Goal: Task Accomplishment & Management: Complete application form

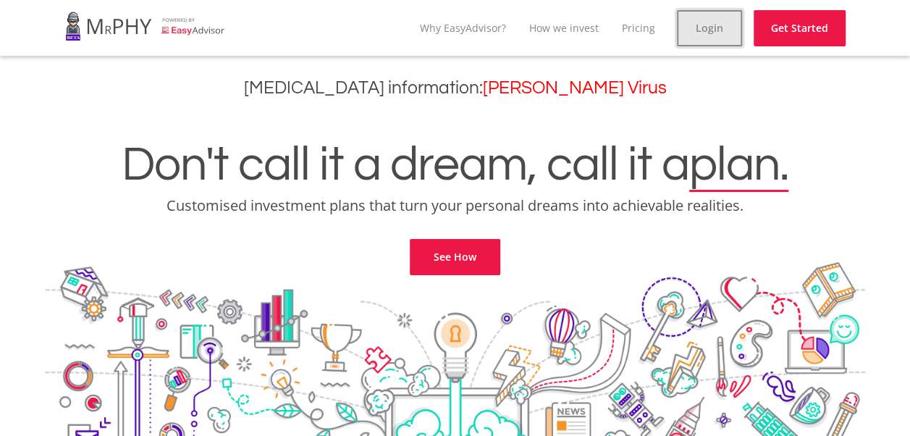
click at [689, 32] on link "Login" at bounding box center [709, 28] width 65 height 36
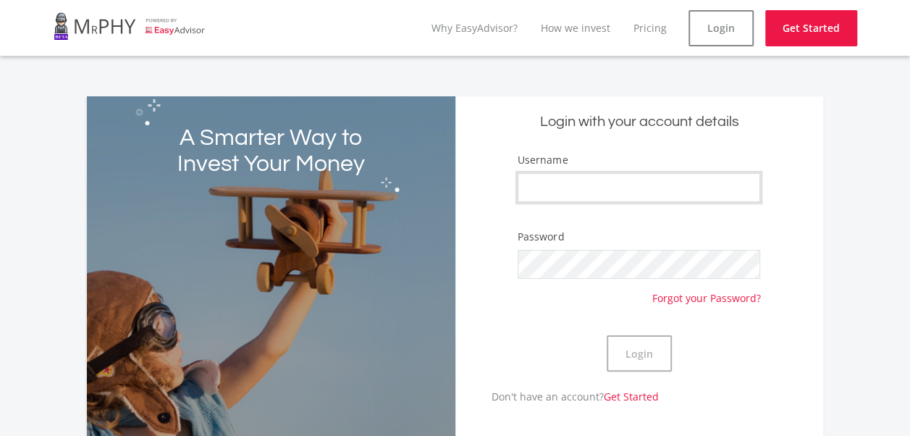
click at [569, 180] on input "Username" at bounding box center [639, 187] width 243 height 29
type input "AKHISELISHA"
click at [635, 352] on button "Login" at bounding box center [639, 353] width 65 height 36
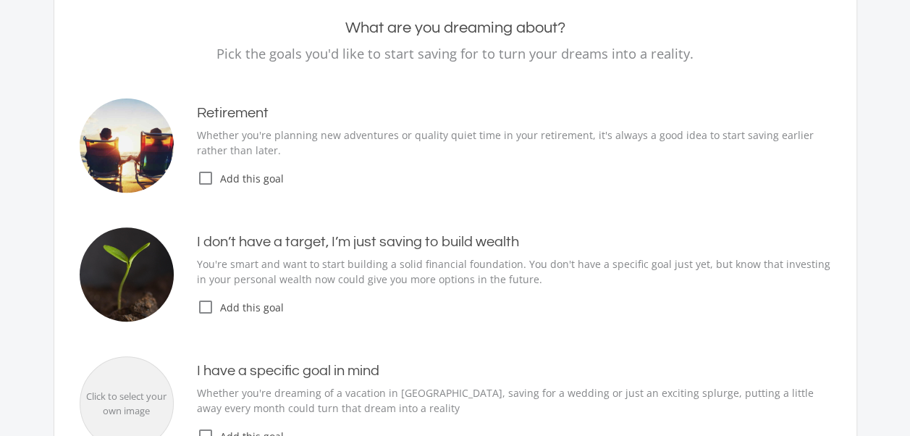
scroll to position [150, 0]
click at [206, 302] on icon "check_box_outline_blank" at bounding box center [205, 306] width 17 height 17
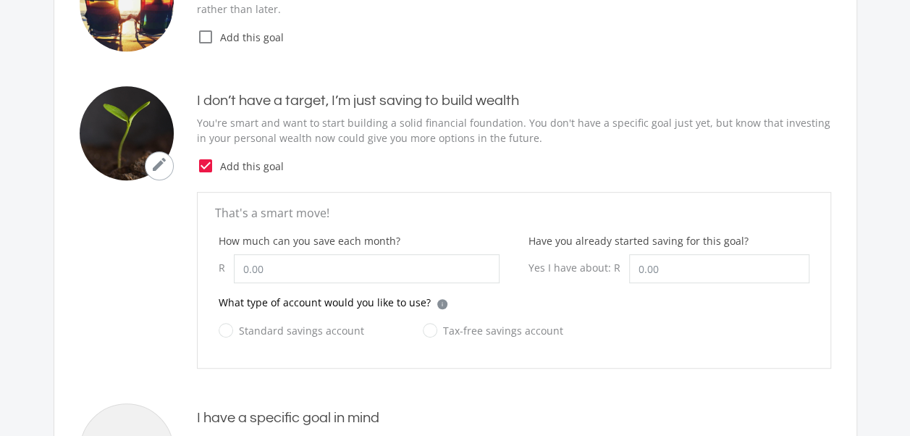
scroll to position [319, 0]
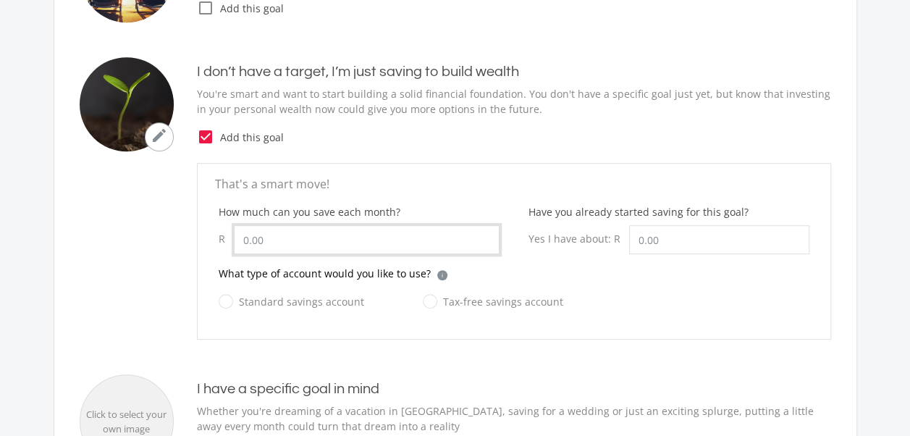
click at [256, 246] on input "How much can you save each month?" at bounding box center [367, 239] width 266 height 29
type input "1,000.00"
click at [216, 195] on form "That's a smart move! How much can you save each month? R 1,000.00 Have you alre…" at bounding box center [514, 251] width 634 height 177
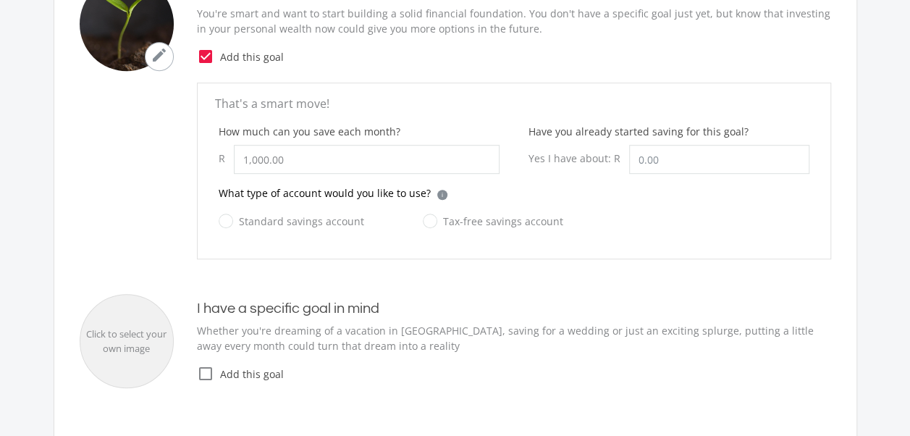
scroll to position [400, 0]
click at [228, 221] on label "Standard savings account" at bounding box center [292, 220] width 146 height 18
click at [228, 221] on input "Standard savings account" at bounding box center [277, 228] width 146 height 29
radio input "true"
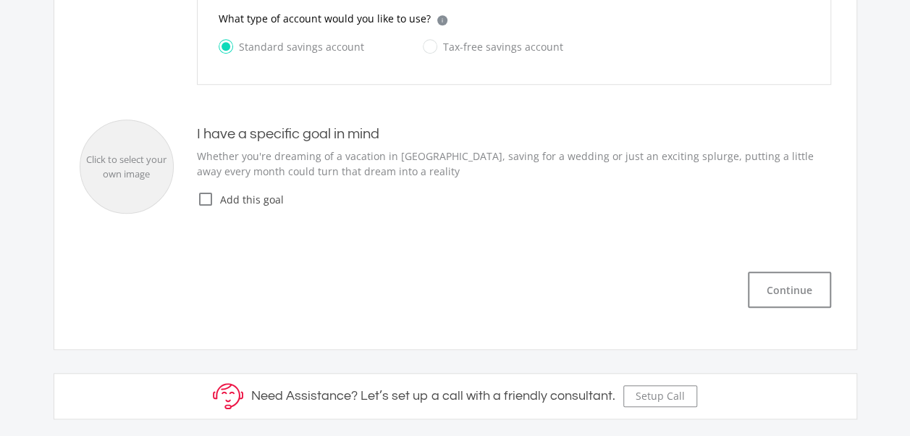
scroll to position [575, 0]
click at [767, 277] on button "Continue" at bounding box center [789, 289] width 83 height 36
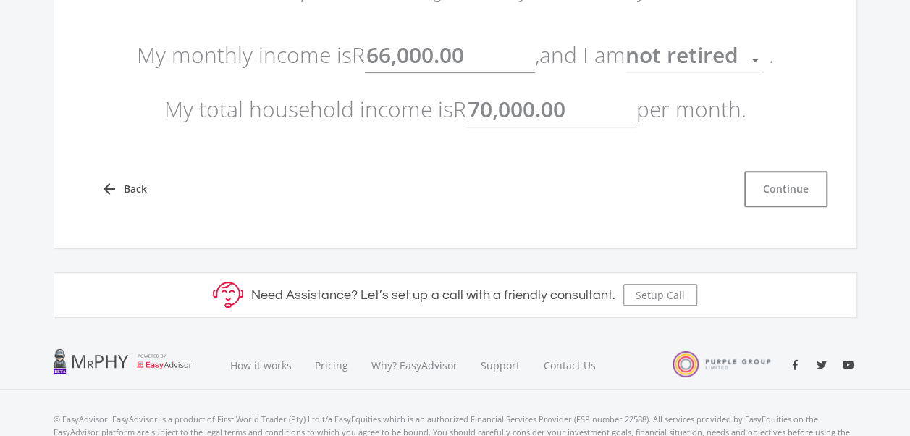
scroll to position [274, 0]
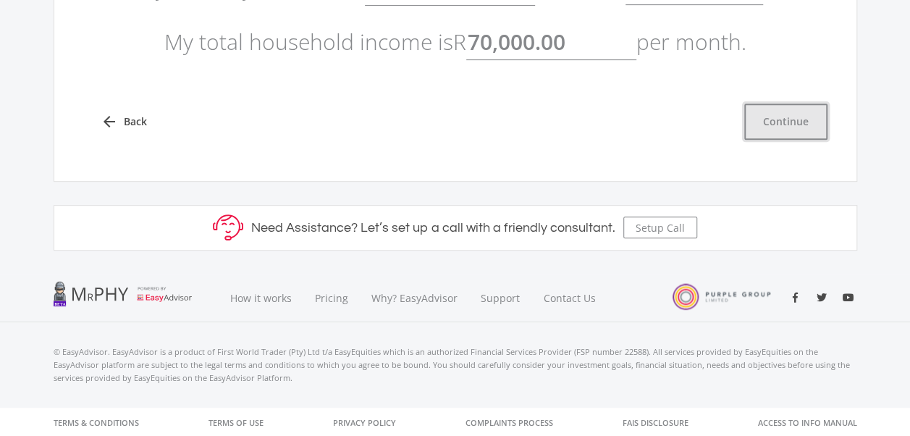
click at [759, 122] on button "Continue" at bounding box center [785, 122] width 83 height 36
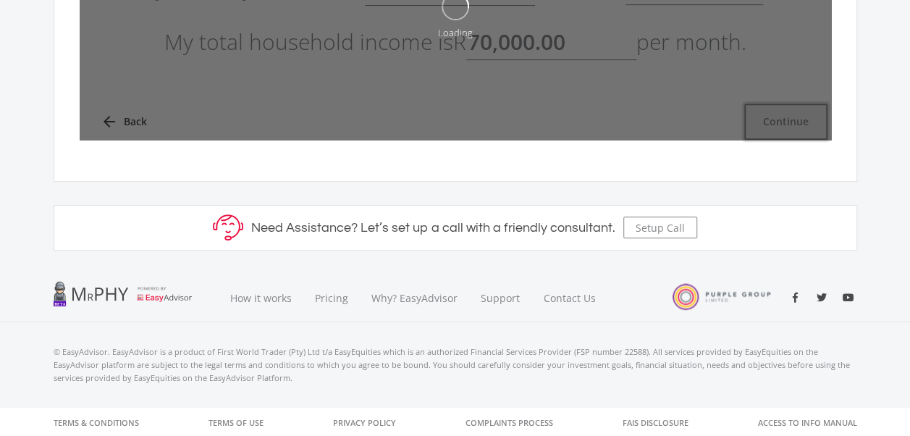
type input "66000"
type input "70000"
type input "66,000.00"
type input "70,000.00"
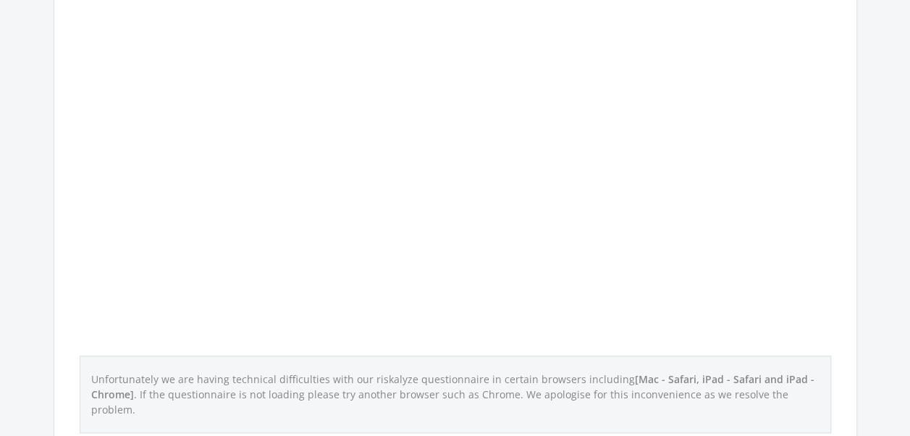
scroll to position [626, 0]
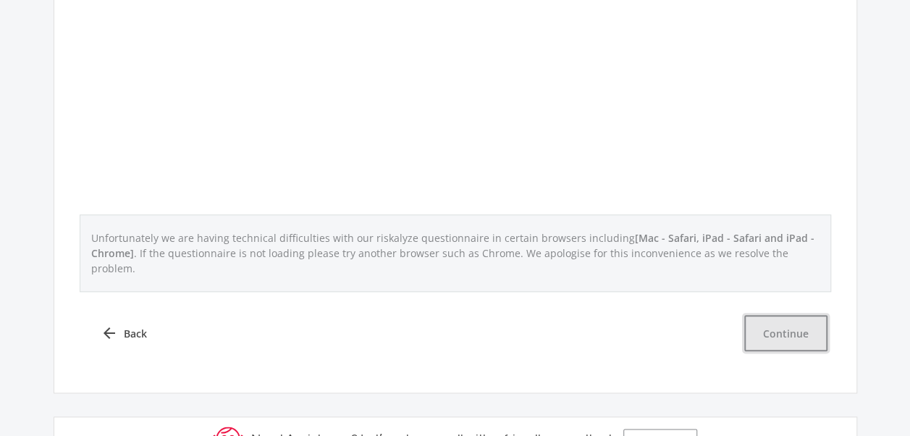
click at [788, 315] on button "Continue" at bounding box center [785, 333] width 83 height 36
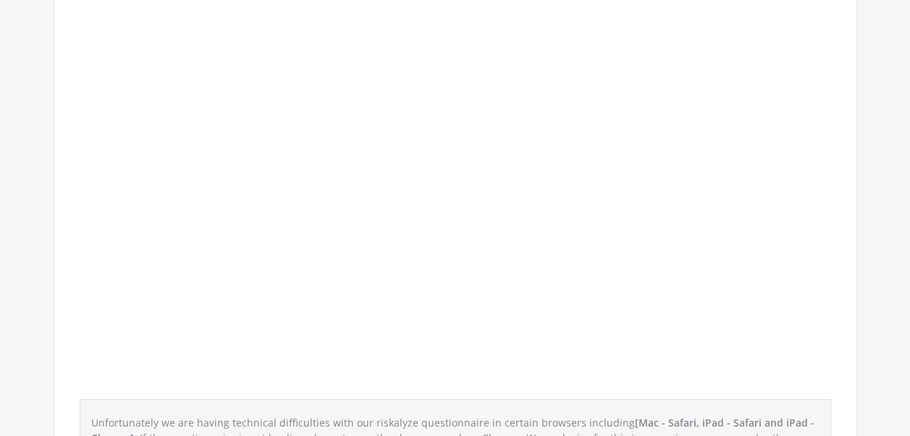
scroll to position [409, 0]
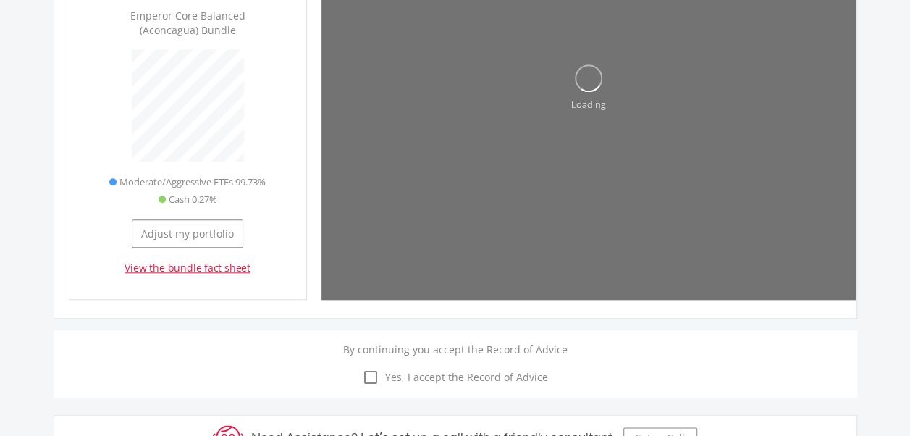
scroll to position [570, 0]
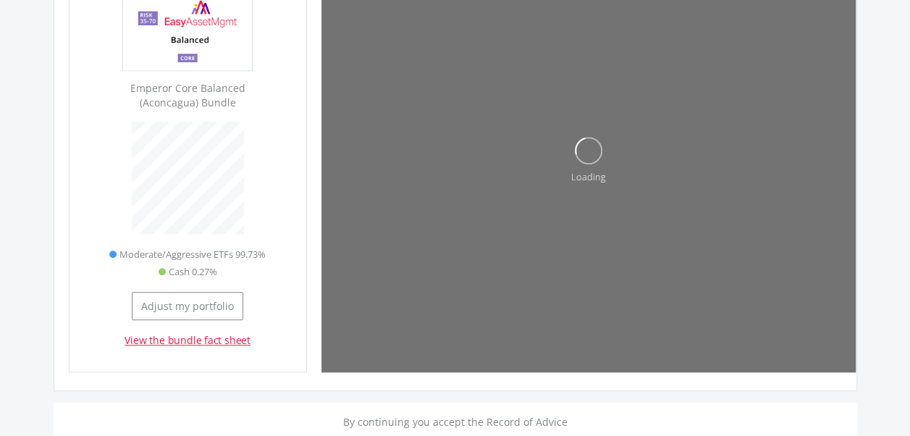
type input "0"
type input "1000"
type input "0.00"
type input "1,000.00"
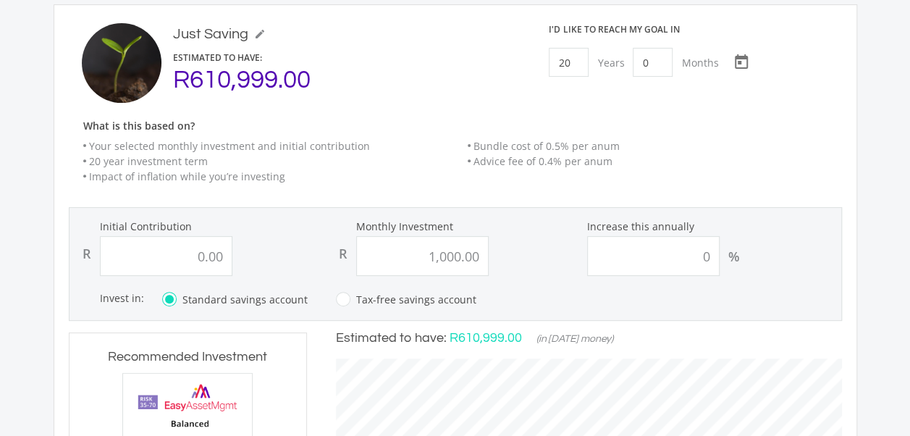
scroll to position [145, 0]
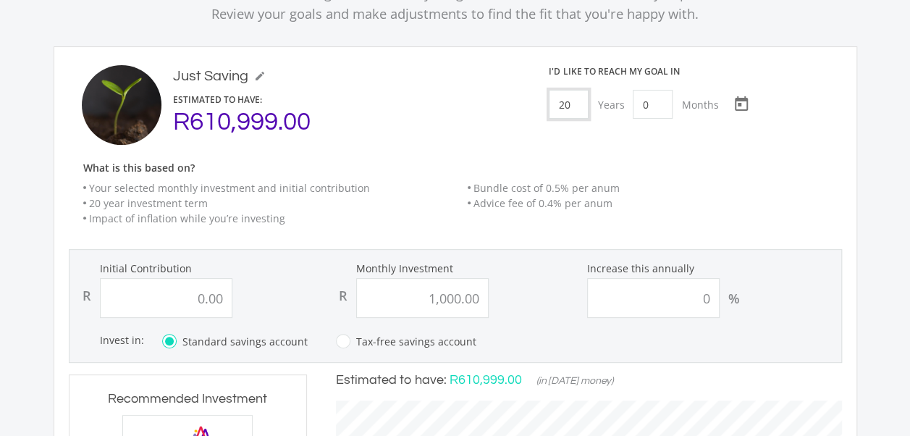
drag, startPoint x: 569, startPoint y: 101, endPoint x: 535, endPoint y: 101, distance: 34.0
click at [535, 101] on div "I'd like to reach my goal [DATE] [DATE] Choose a date" at bounding box center [693, 105] width 318 height 80
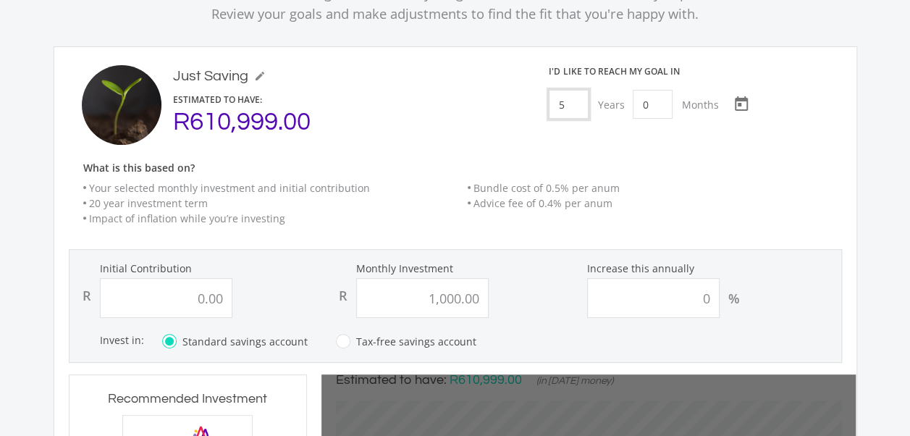
type input "5"
click at [484, 134] on div "Just Saving mode_edit Just Saving ESTIMATED TO HAVE: R610,999.00" at bounding box center [296, 105] width 448 height 80
type input "0"
type input "1000"
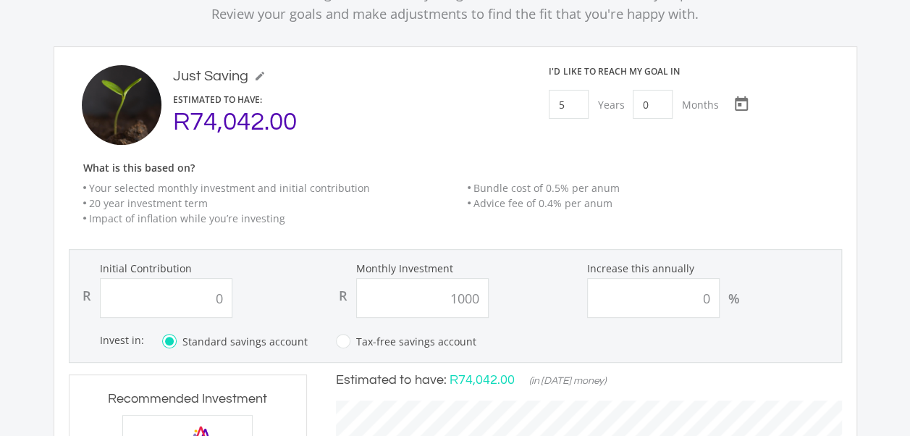
type input "0.00"
type input "1,000.00"
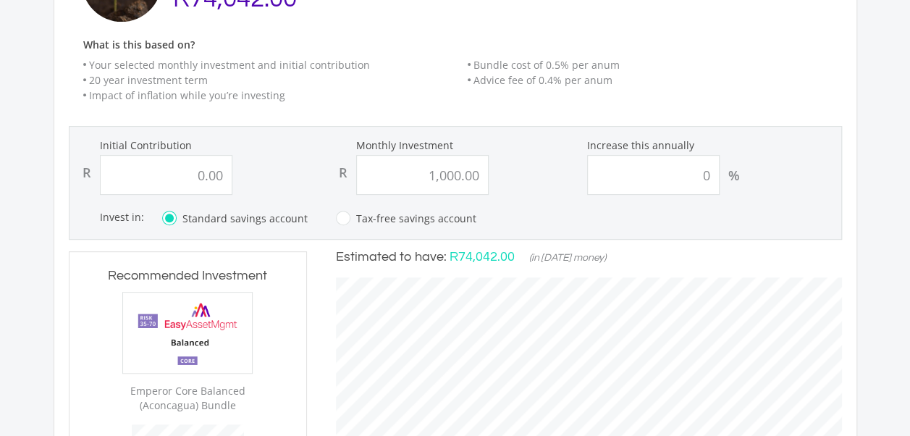
scroll to position [217, 0]
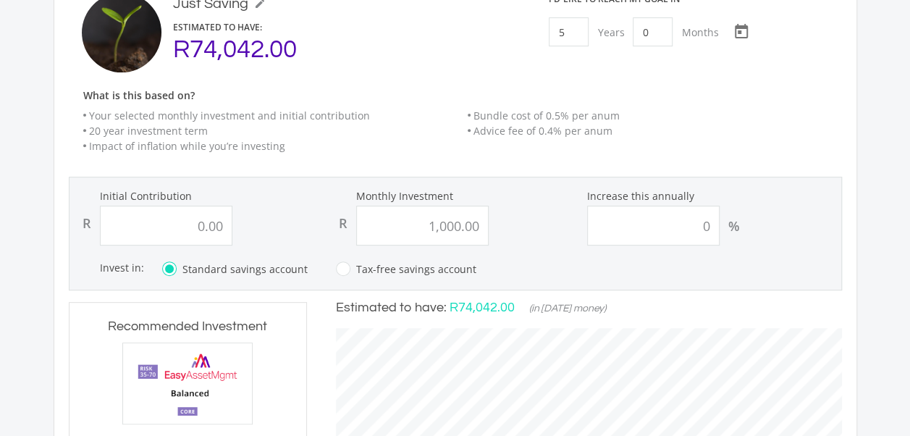
click at [413, 80] on ee-just-save-goal-header "Just Saving mode_edit Just Saving ESTIMATED TO HAVE: R74,042.00 I'd like to rea…" at bounding box center [455, 79] width 773 height 172
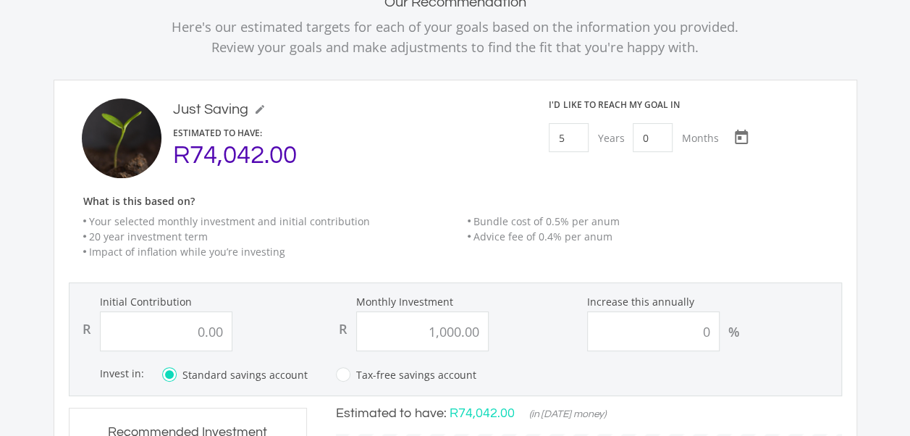
scroll to position [0, 0]
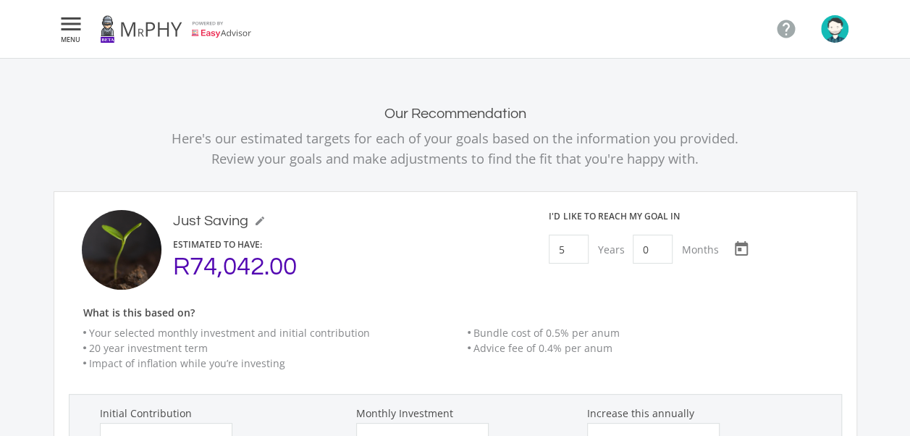
click at [497, 243] on div "ESTIMATED TO HAVE:" at bounding box center [346, 244] width 347 height 13
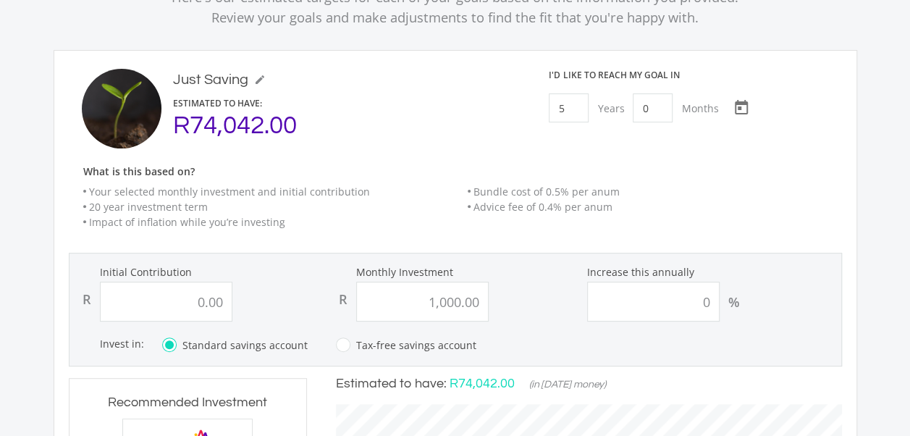
scroll to position [145, 0]
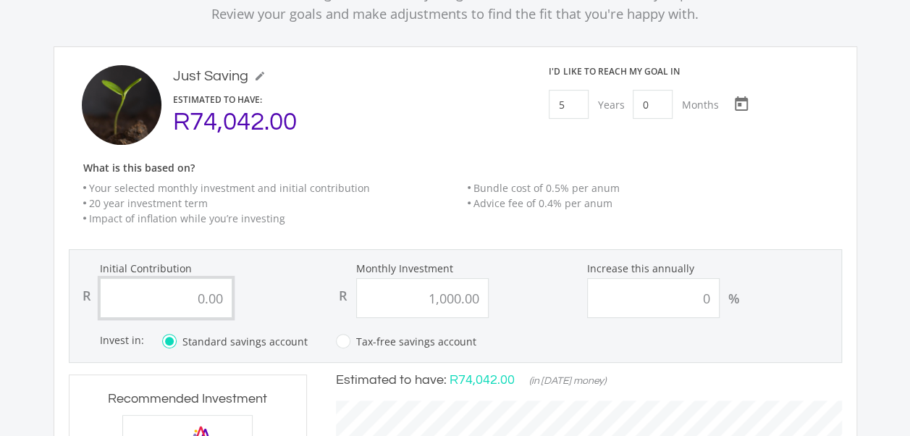
click at [193, 291] on input "0.00" at bounding box center [166, 298] width 132 height 40
type input "10000"
type input "1,000.00"
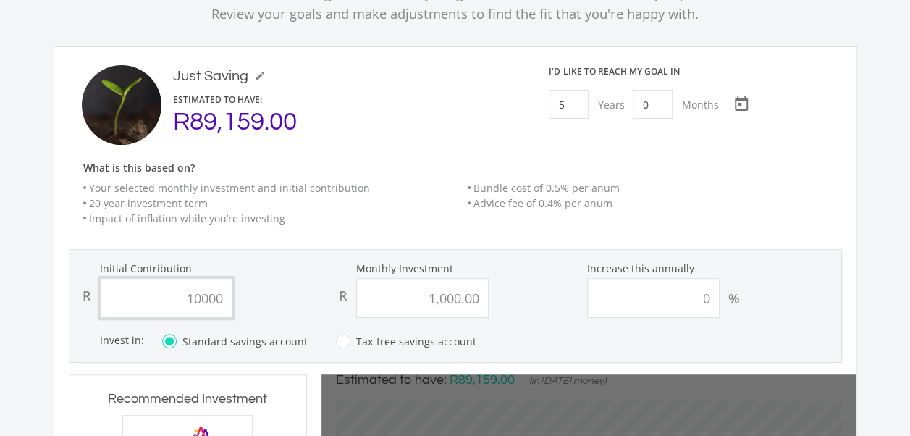
type input "1000"
type input "1,000.00"
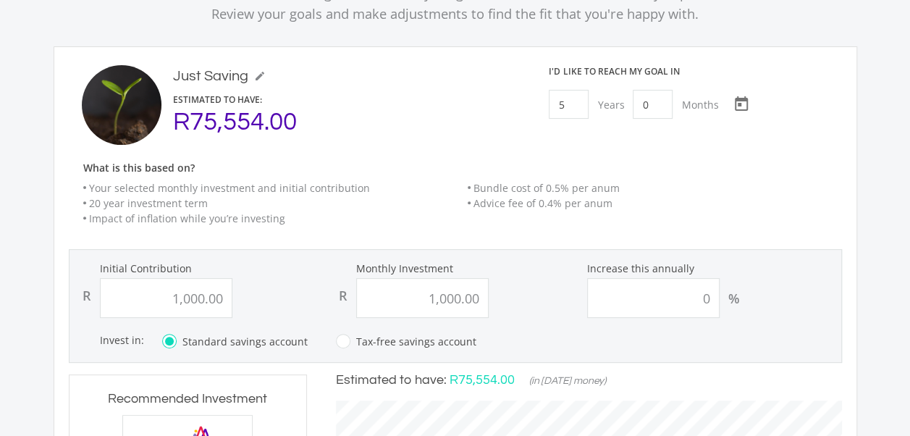
click at [352, 226] on div "What is this based on? Your selected monthly investment and initial contributio…" at bounding box center [463, 199] width 788 height 75
click at [190, 297] on input "1000.00" at bounding box center [166, 298] width 132 height 40
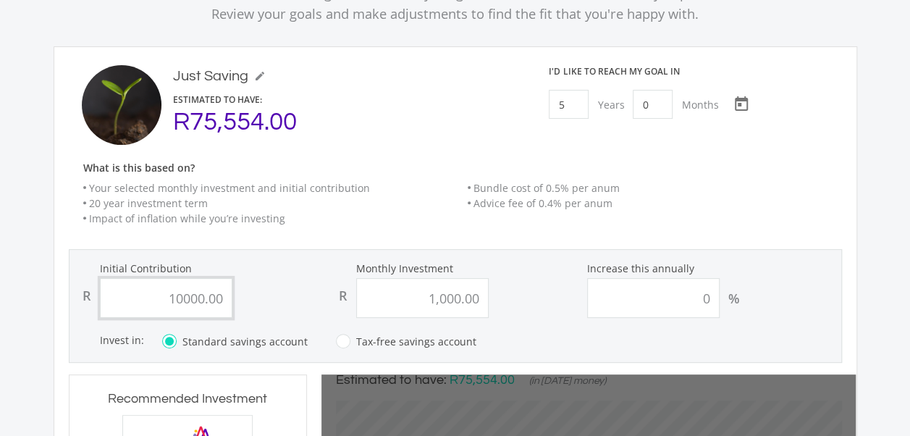
type input "10000"
type input "1,000.00"
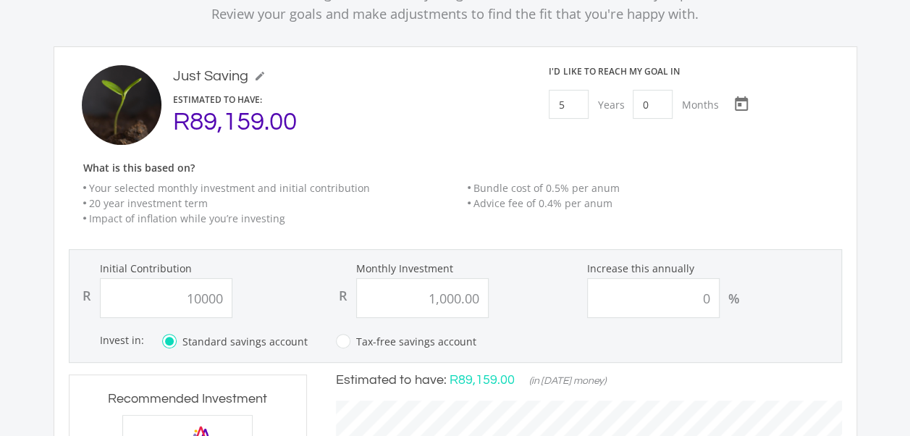
type input "10,000.00"
click at [389, 214] on li "Impact of inflation while you’re investing" at bounding box center [270, 218] width 374 height 15
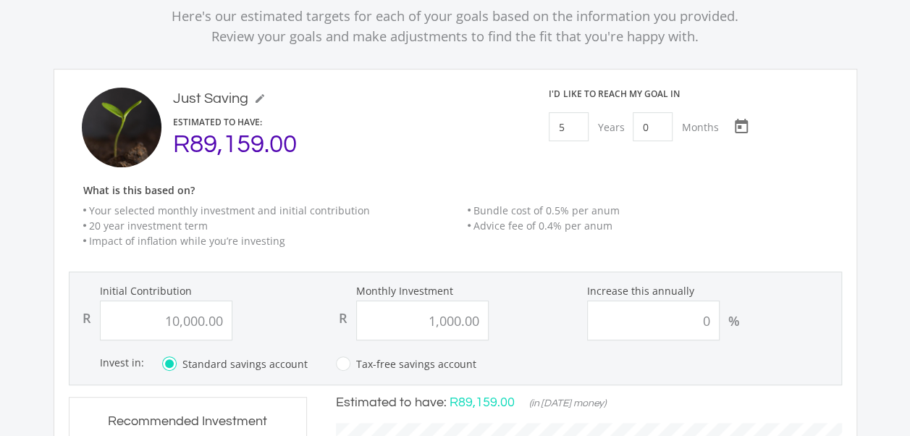
scroll to position [145, 0]
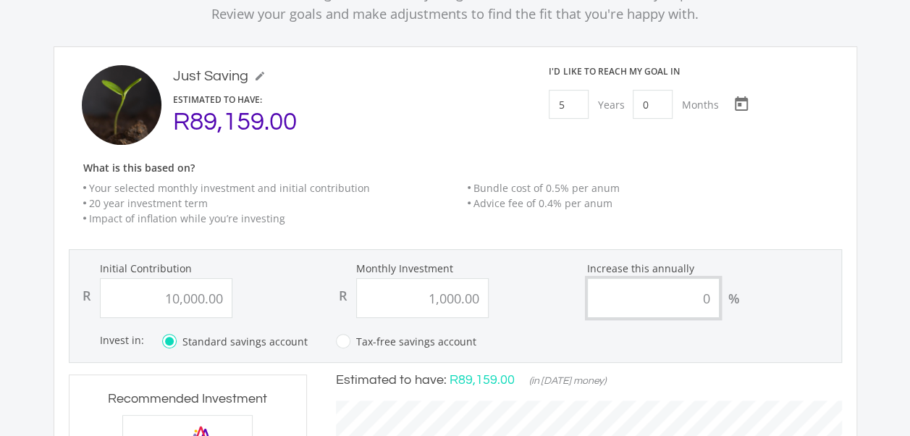
click at [683, 296] on input "0" at bounding box center [653, 298] width 132 height 40
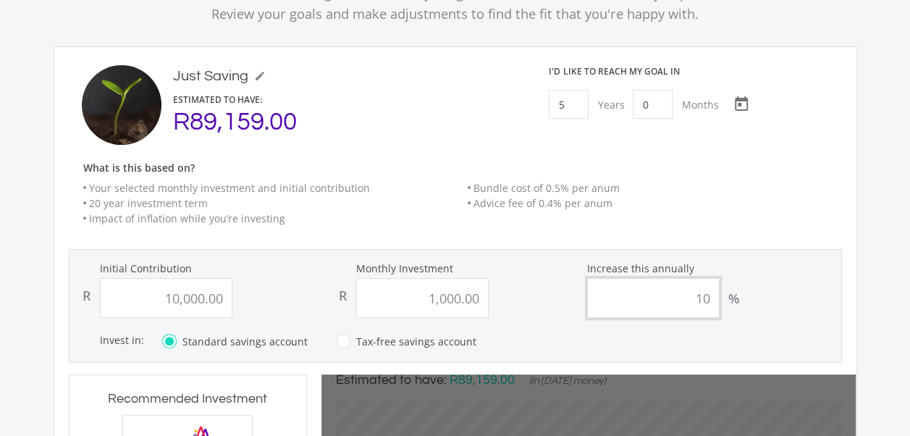
type input "10"
click at [395, 163] on h6 "What is this based on?" at bounding box center [463, 168] width 788 height 12
type input "10000"
type input "1000"
type input "10,000.00"
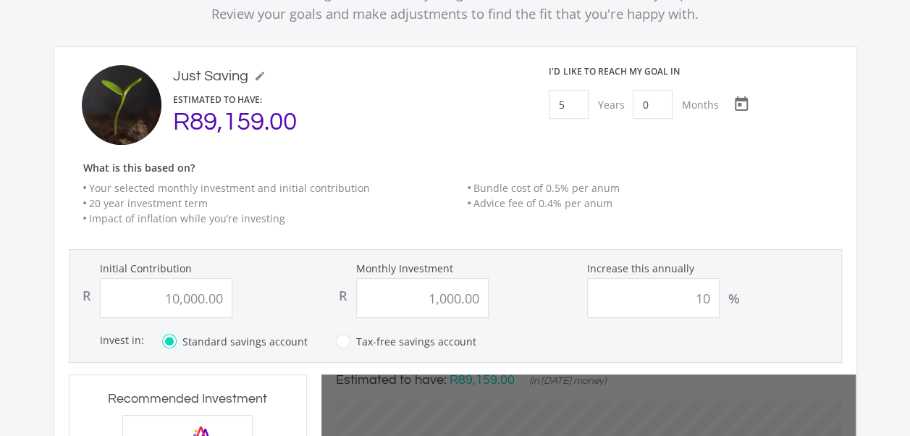
type input "1,000.00"
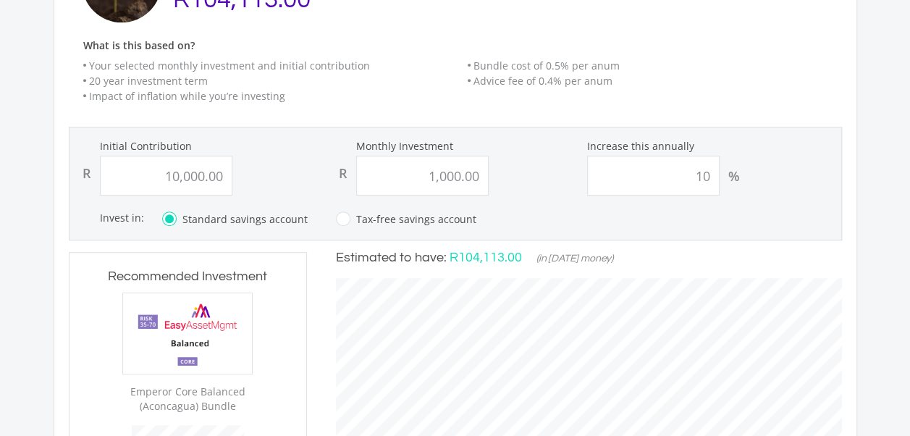
scroll to position [290, 0]
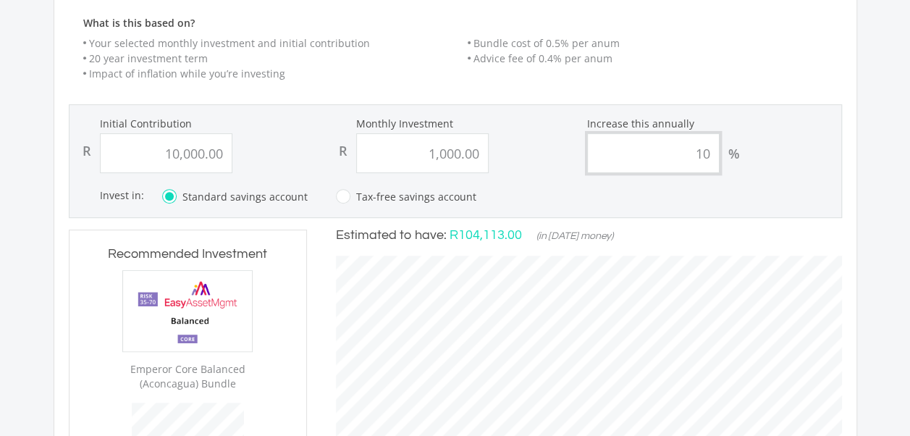
drag, startPoint x: 694, startPoint y: 153, endPoint x: 711, endPoint y: 152, distance: 17.4
click at [711, 152] on input "10" at bounding box center [653, 153] width 132 height 40
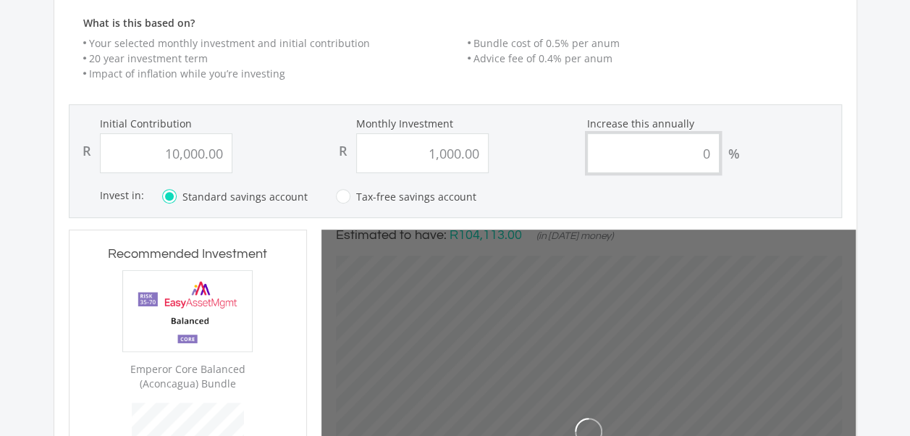
type input "0"
type input "10000"
type input "1000"
type input "10,000.00"
type input "1,000.00"
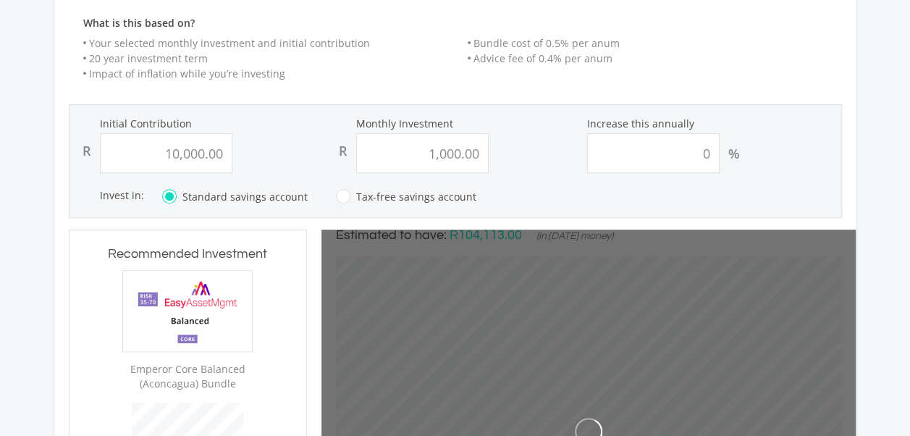
click at [708, 59] on li "Advice fee of 0.4% per anum" at bounding box center [655, 58] width 374 height 15
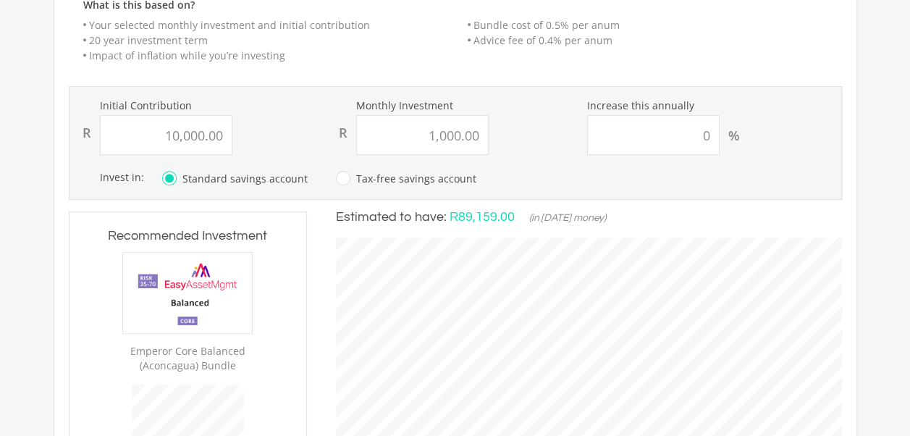
scroll to position [277, 0]
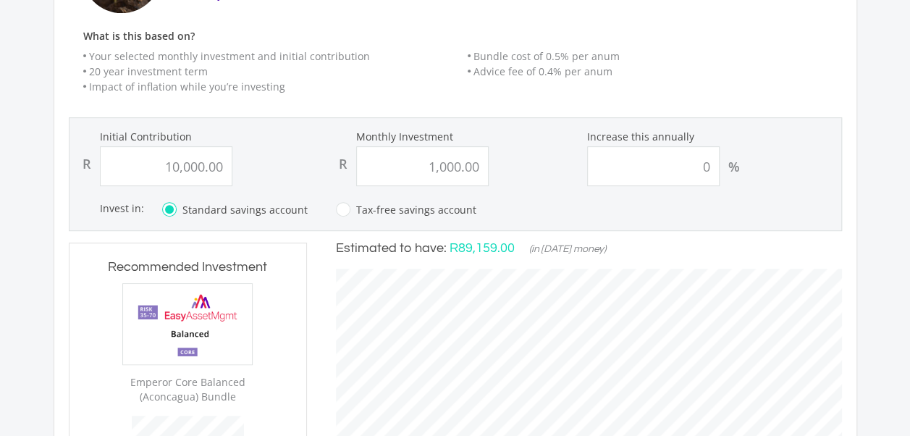
click at [531, 180] on div "R 1,000.00" at bounding box center [455, 166] width 250 height 40
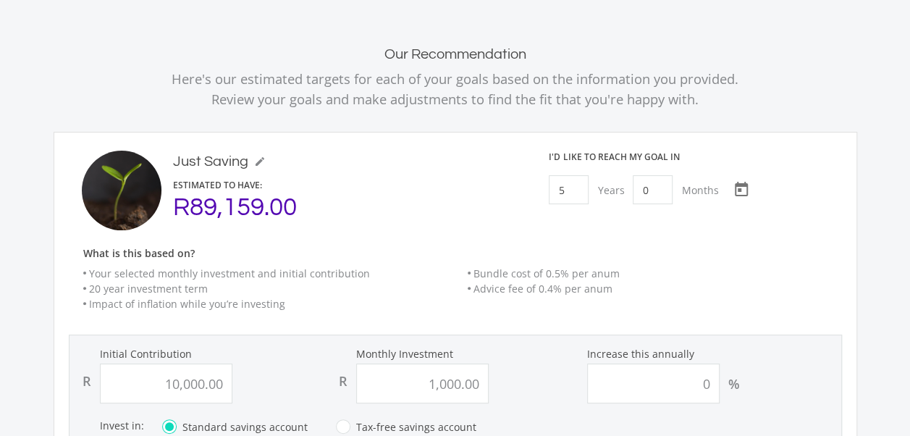
click at [460, 199] on div "R89,159.00" at bounding box center [346, 206] width 347 height 17
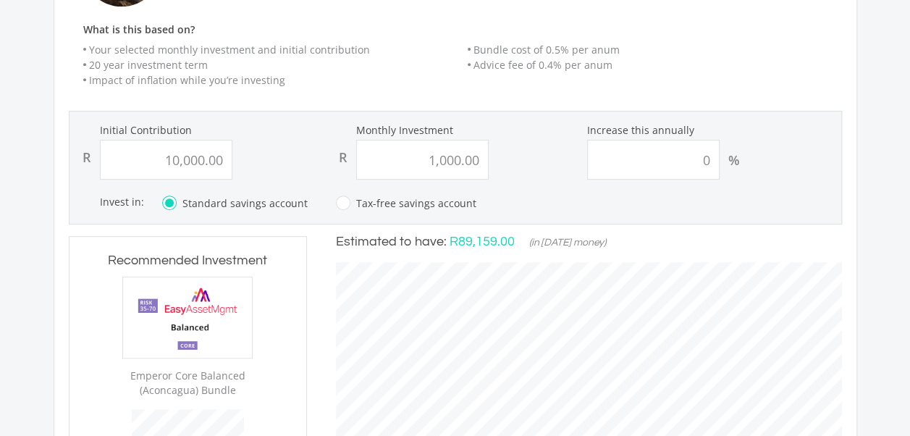
scroll to position [217, 0]
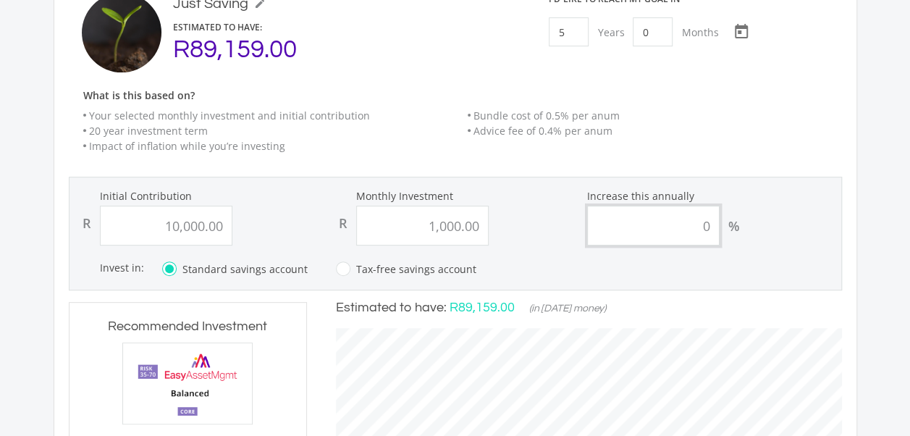
click at [701, 227] on input "0" at bounding box center [653, 226] width 132 height 40
type input "10"
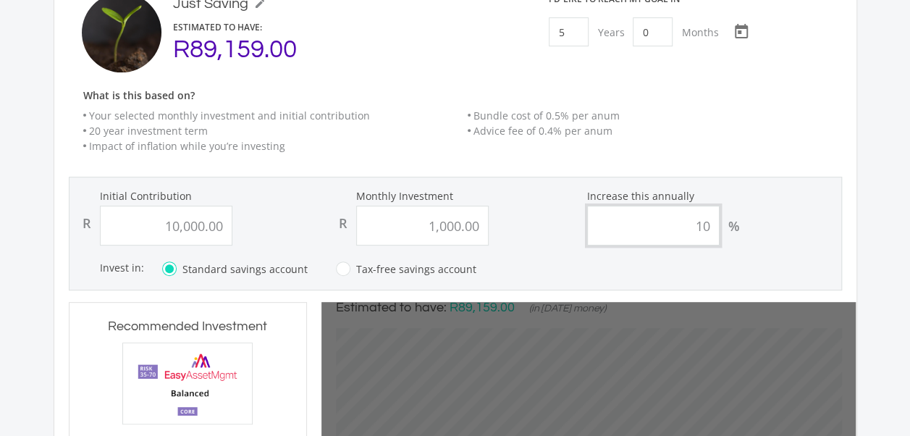
type input "10000"
type input "1000"
type input "10,000.00"
type input "1,000.00"
type input "10"
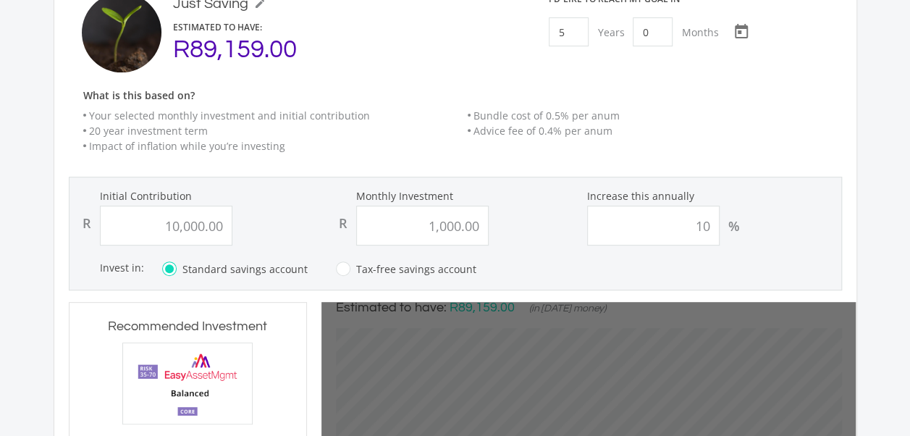
click at [518, 234] on div "R 1,000.00" at bounding box center [455, 226] width 250 height 40
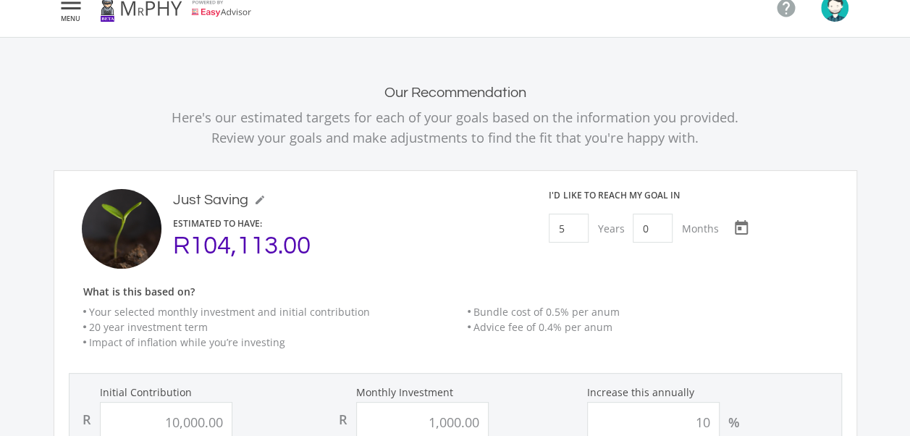
scroll to position [0, 0]
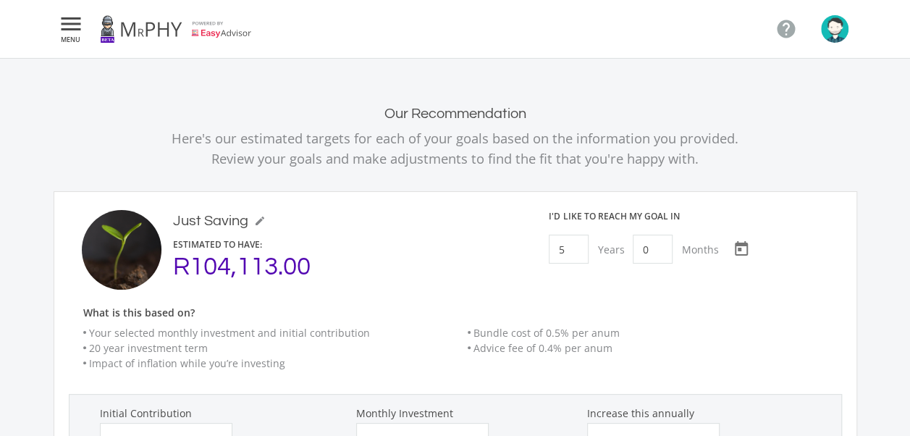
click at [353, 155] on p "Here's our estimated targets for each of your goals based on the information yo…" at bounding box center [456, 148] width 804 height 40
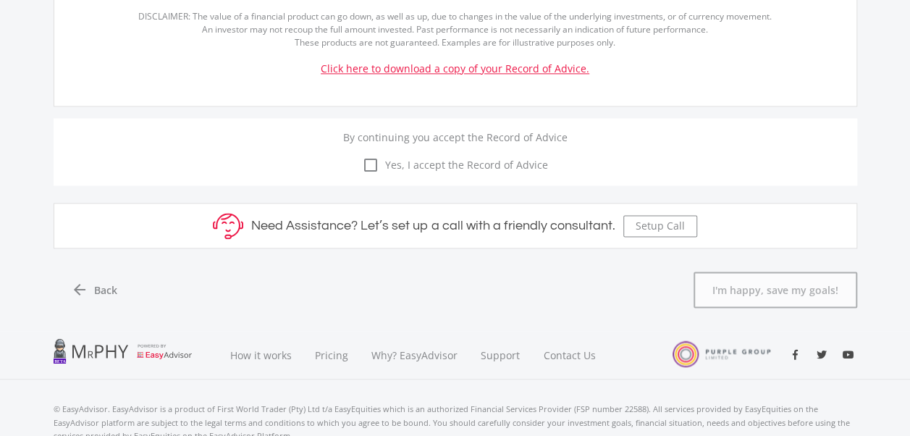
scroll to position [1000, 0]
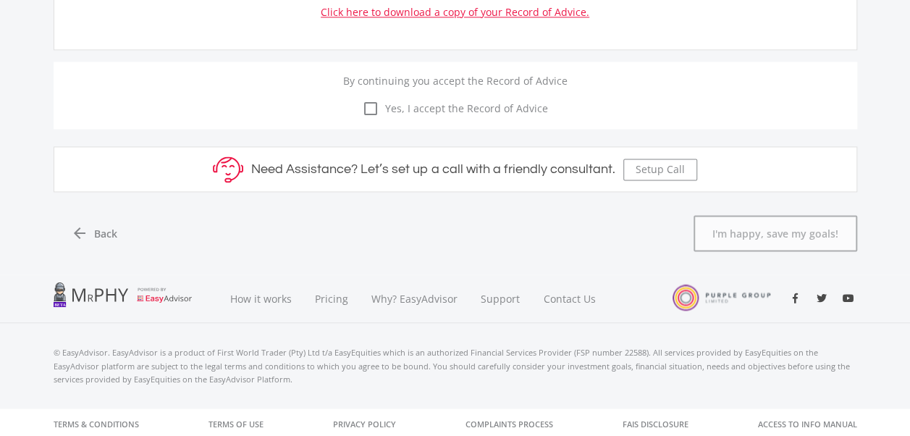
click at [369, 104] on icon "check_box_outline_blank" at bounding box center [370, 108] width 17 height 17
click at [455, 100] on input "check_box_outline_blank check_box Yes, I accept the Record of Advice" at bounding box center [455, 100] width 0 height 0
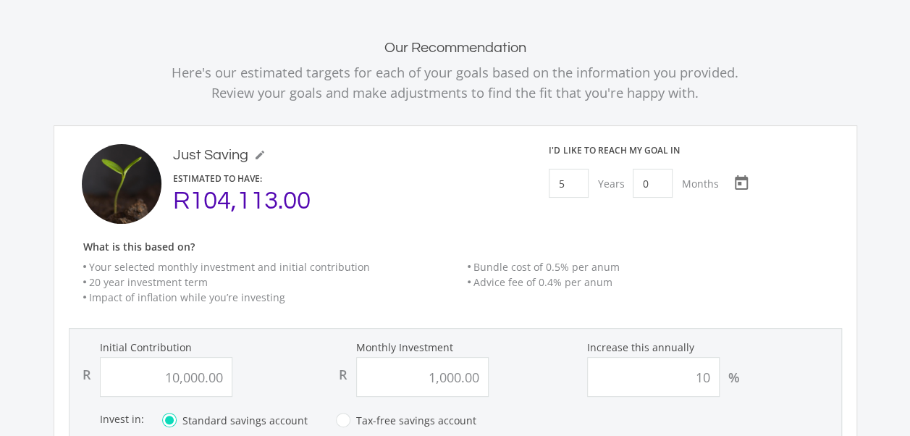
scroll to position [0, 0]
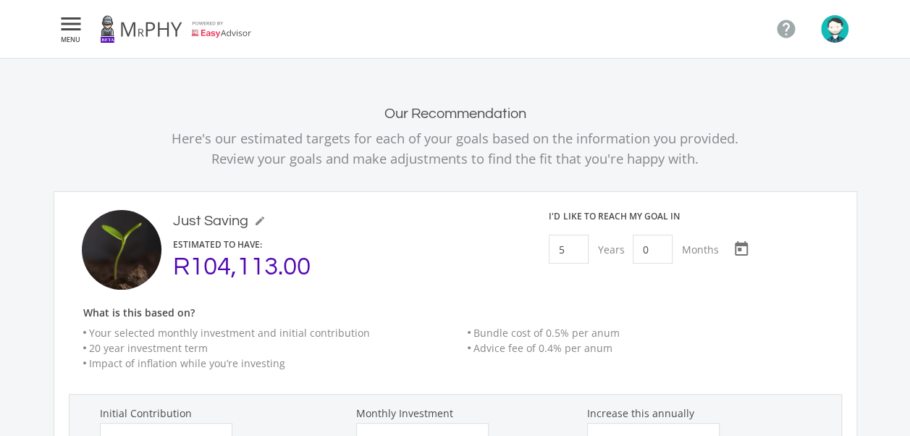
click at [835, 29] on img "button" at bounding box center [835, 29] width 28 height 28
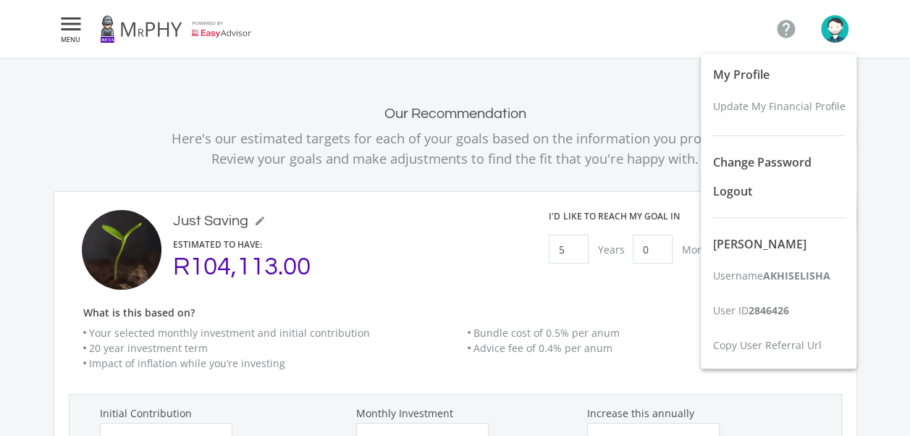
click at [636, 90] on div at bounding box center [455, 218] width 910 height 436
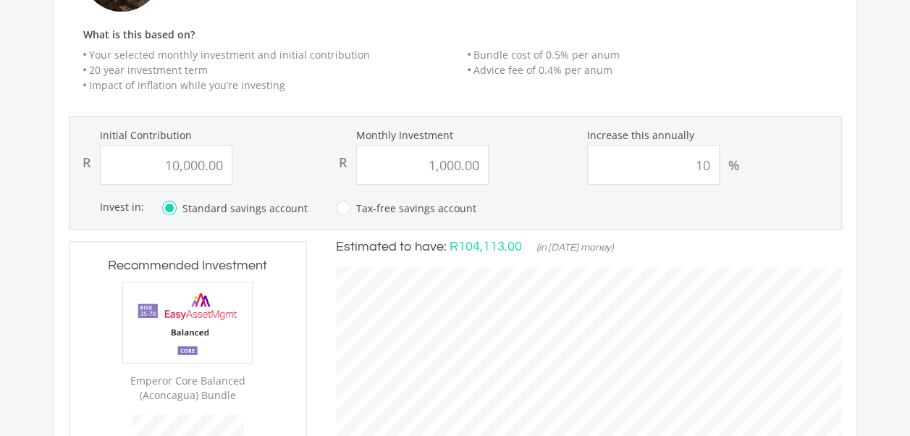
scroll to position [290, 0]
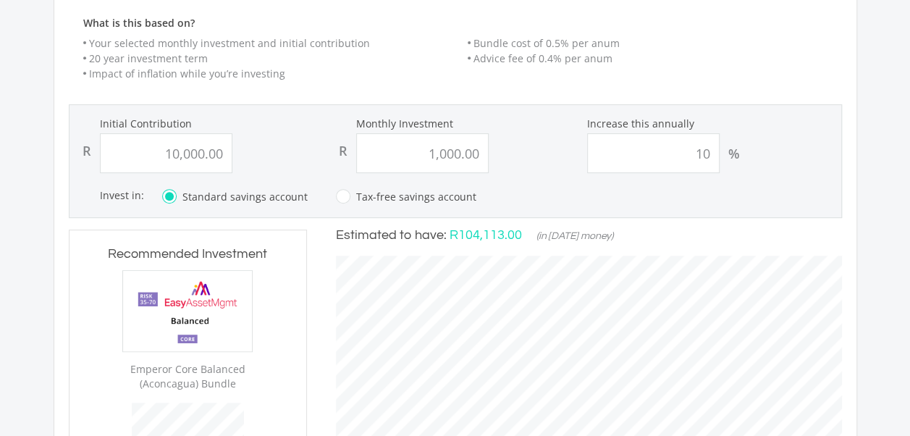
click at [517, 125] on label "Monthly Investment" at bounding box center [455, 124] width 250 height 14
click at [489, 133] on input "1,000.00" at bounding box center [422, 153] width 132 height 40
type input "1,000.00"
click at [533, 134] on div "R 1,000.00" at bounding box center [455, 153] width 250 height 40
click at [449, 69] on li "Impact of inflation while you’re investing" at bounding box center [270, 73] width 374 height 15
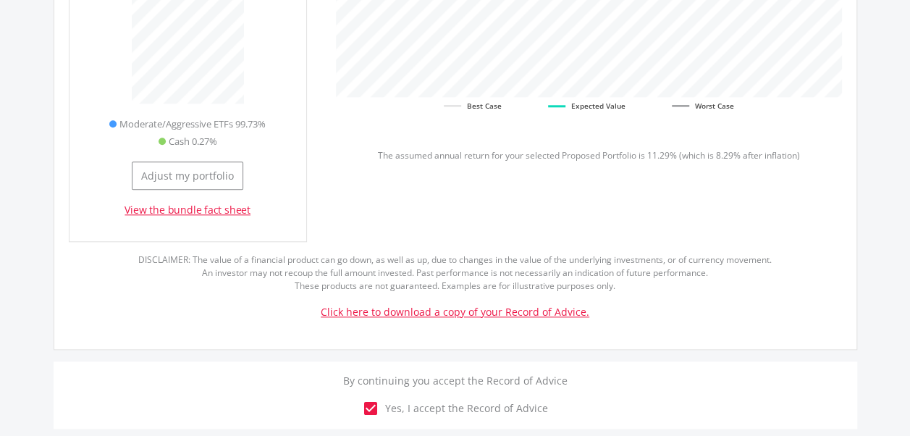
scroll to position [724, 0]
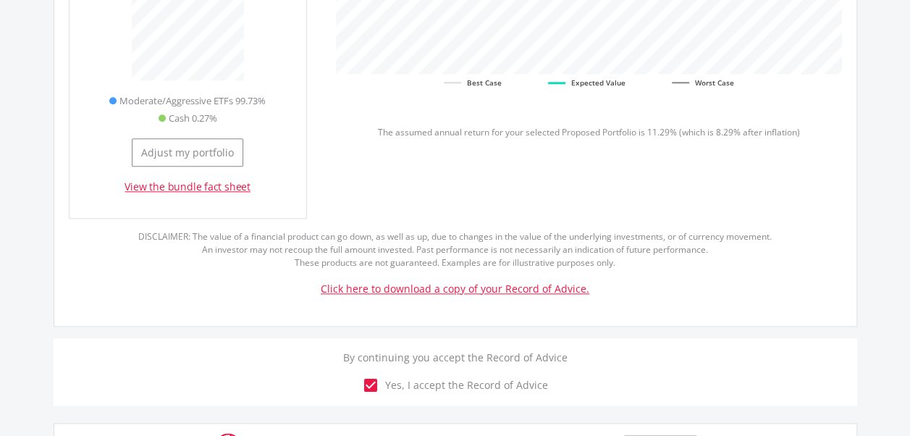
click at [458, 242] on p "DISCLAIMER: The value of a financial product can go down, as well as up, due to…" at bounding box center [455, 249] width 773 height 39
click at [434, 286] on link "Click here to download a copy of your Record of Advice." at bounding box center [455, 289] width 269 height 14
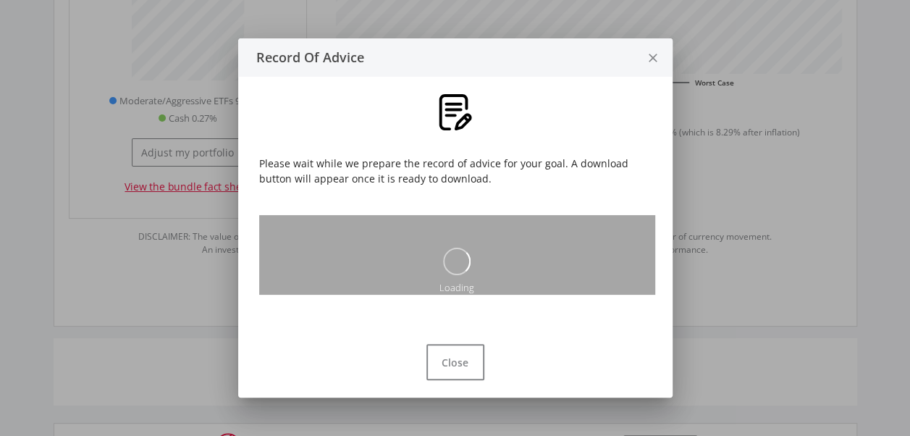
scroll to position [0, 0]
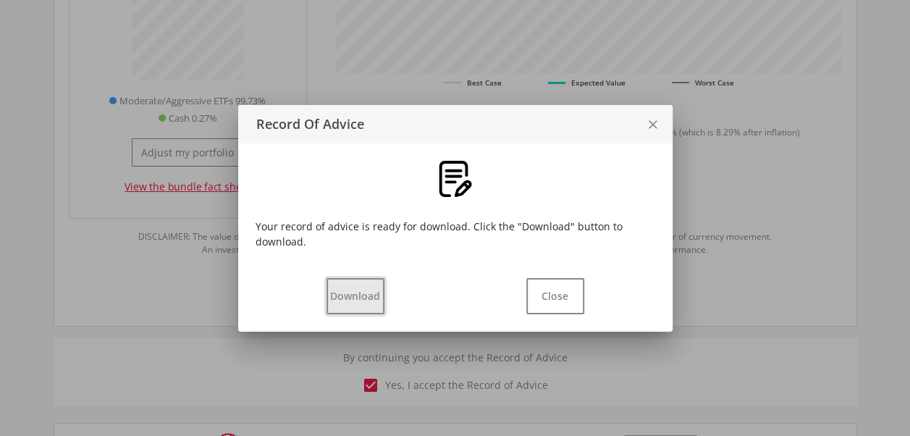
click at [354, 298] on button "Download" at bounding box center [355, 296] width 58 height 36
click at [560, 298] on button "Close" at bounding box center [555, 296] width 58 height 36
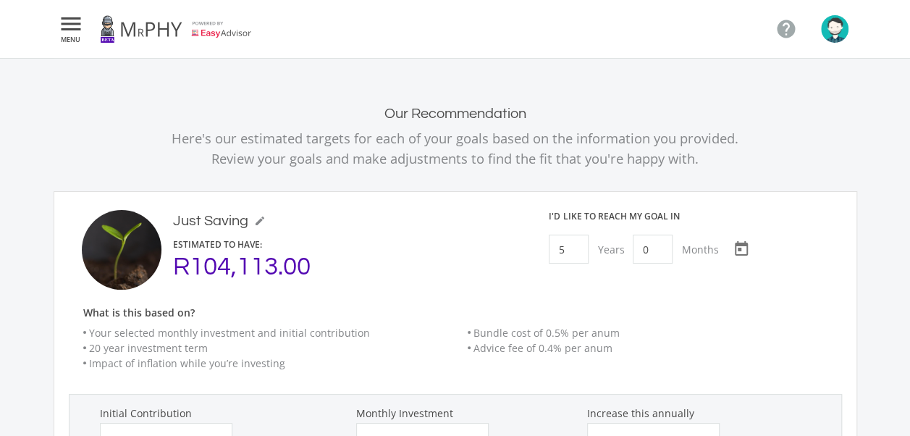
click at [379, 253] on div "ESTIMATED TO HAVE: R104,113.00" at bounding box center [346, 256] width 347 height 37
